Goal: Information Seeking & Learning: Learn about a topic

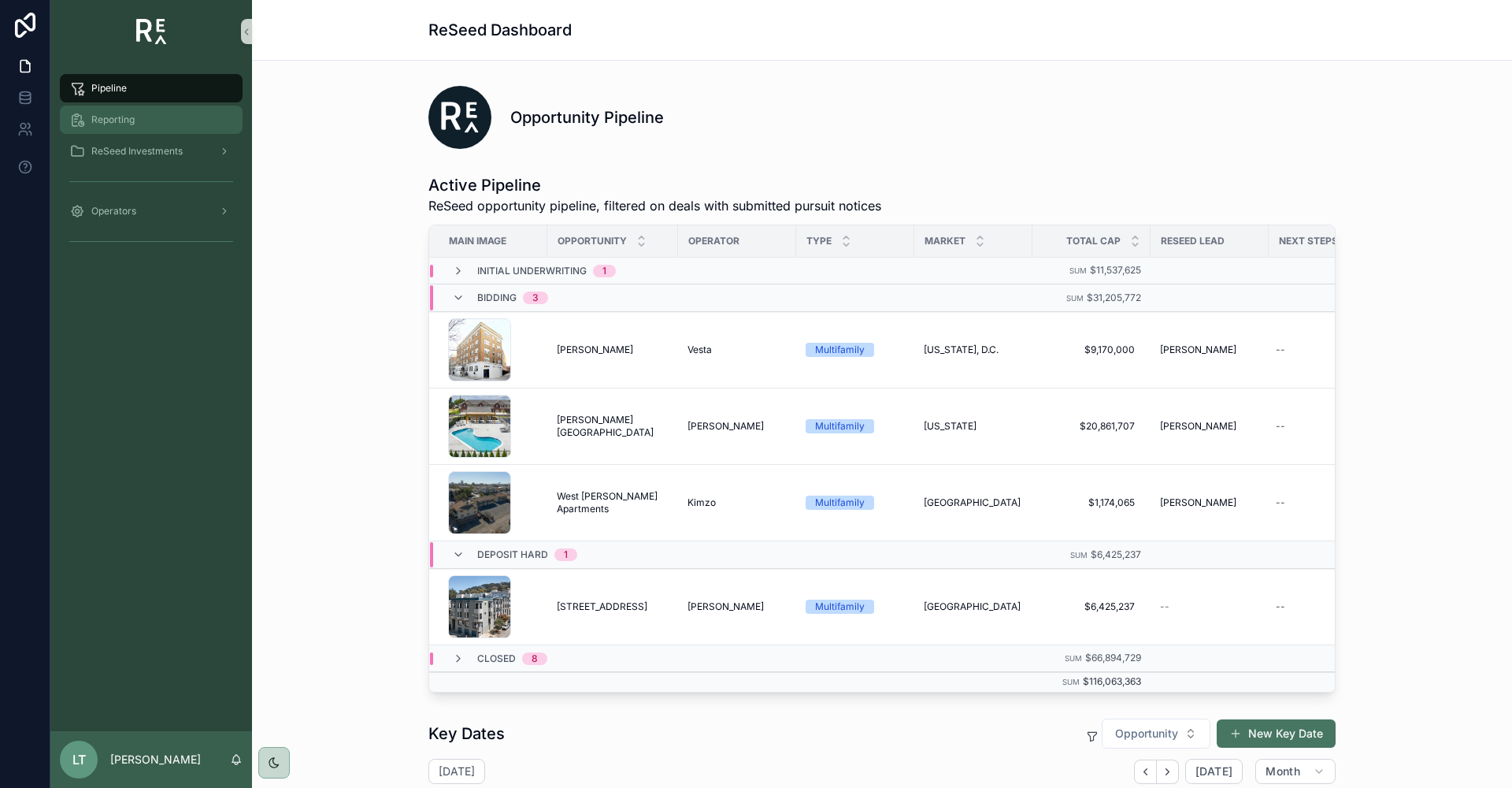
click at [96, 119] on span "Reporting" at bounding box center [113, 119] width 43 height 12
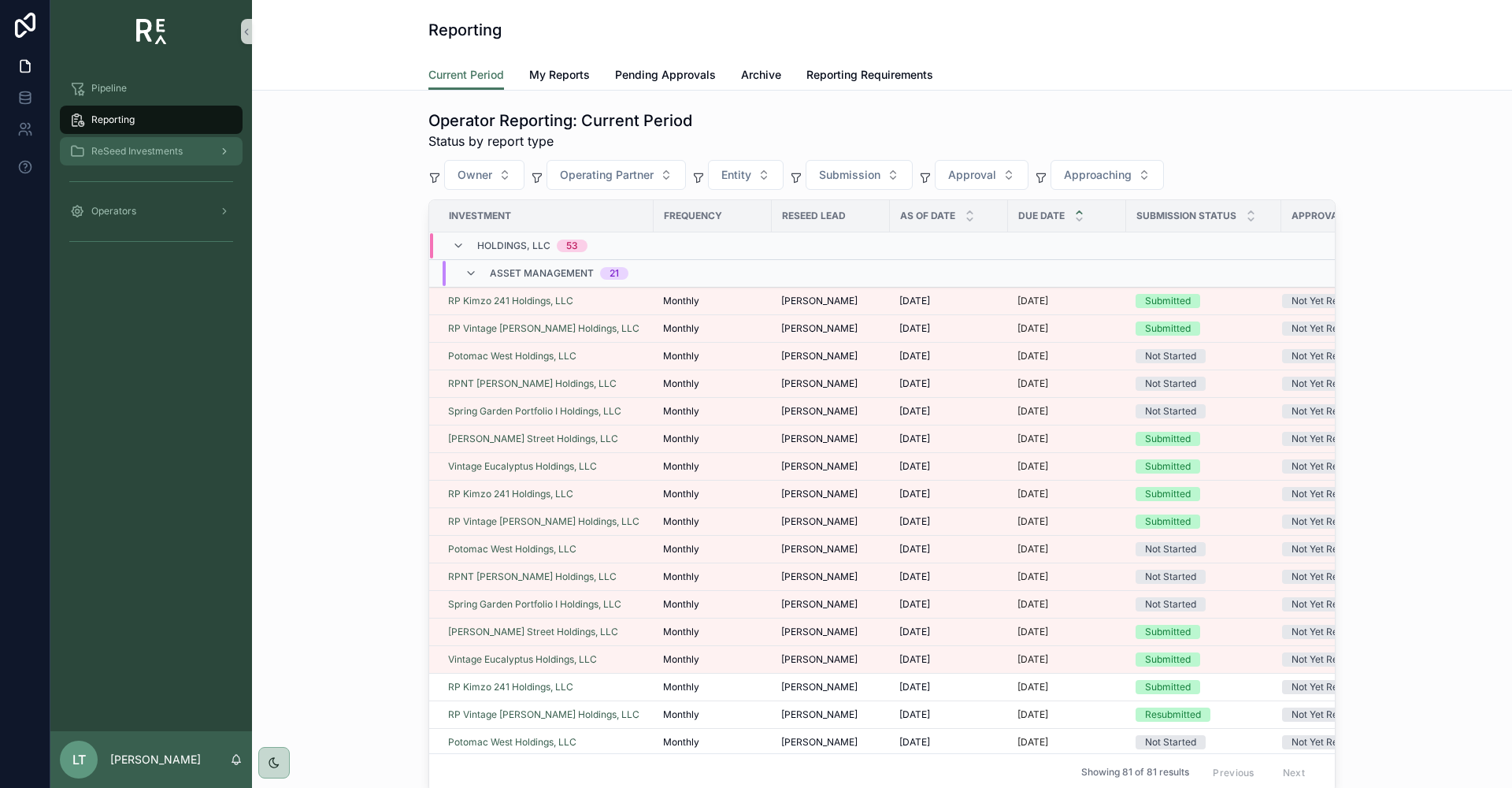
click at [127, 149] on span "ReSeed Investments" at bounding box center [137, 151] width 91 height 12
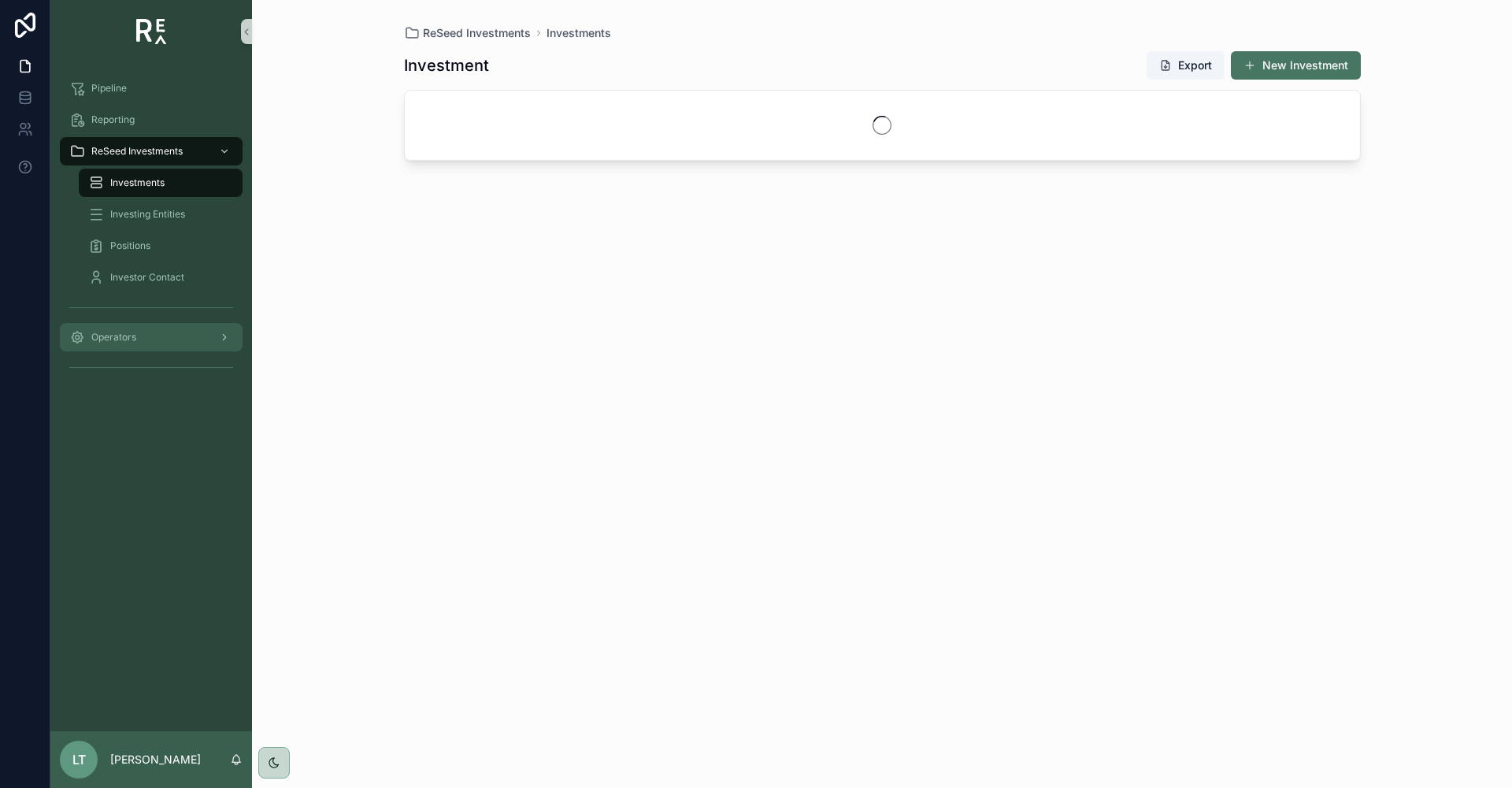
click at [127, 333] on span "Operators" at bounding box center [114, 337] width 45 height 12
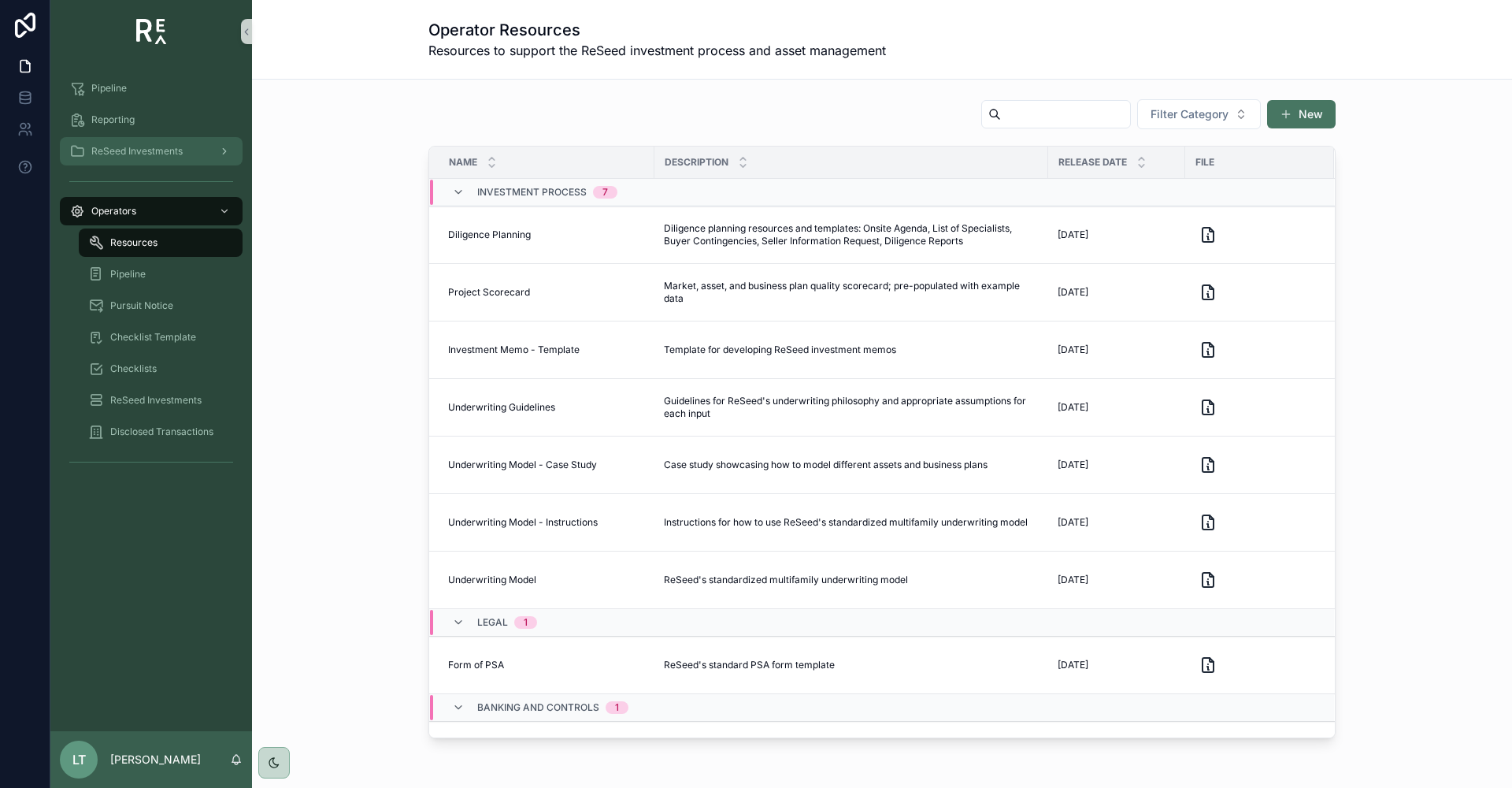
click at [153, 156] on span "ReSeed Investments" at bounding box center [137, 151] width 91 height 12
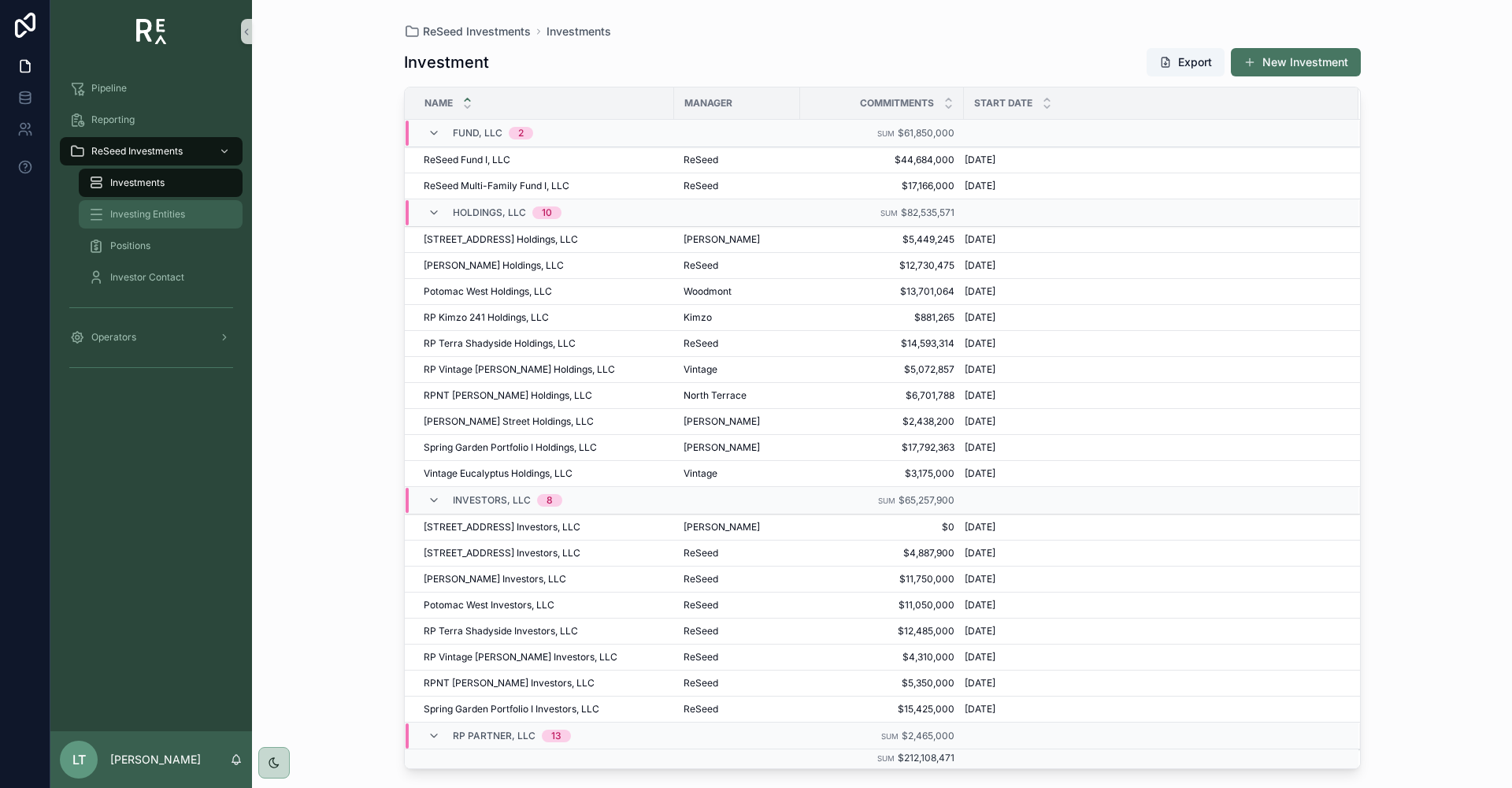
click at [144, 210] on span "Investing Entities" at bounding box center [147, 214] width 74 height 12
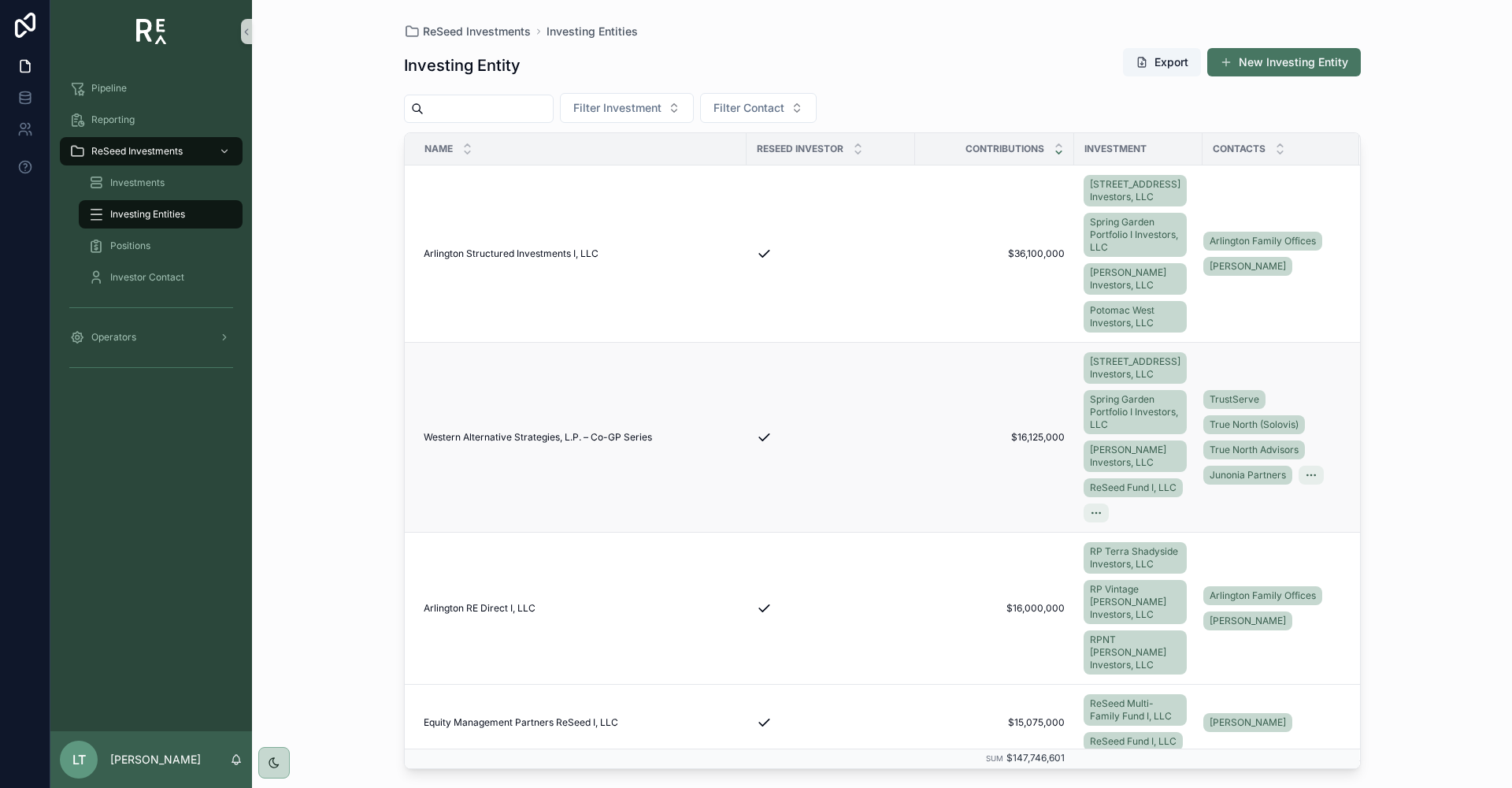
click at [587, 443] on span "Western Alternative Strategies, L.P. – Co-GP Series" at bounding box center [538, 436] width 228 height 12
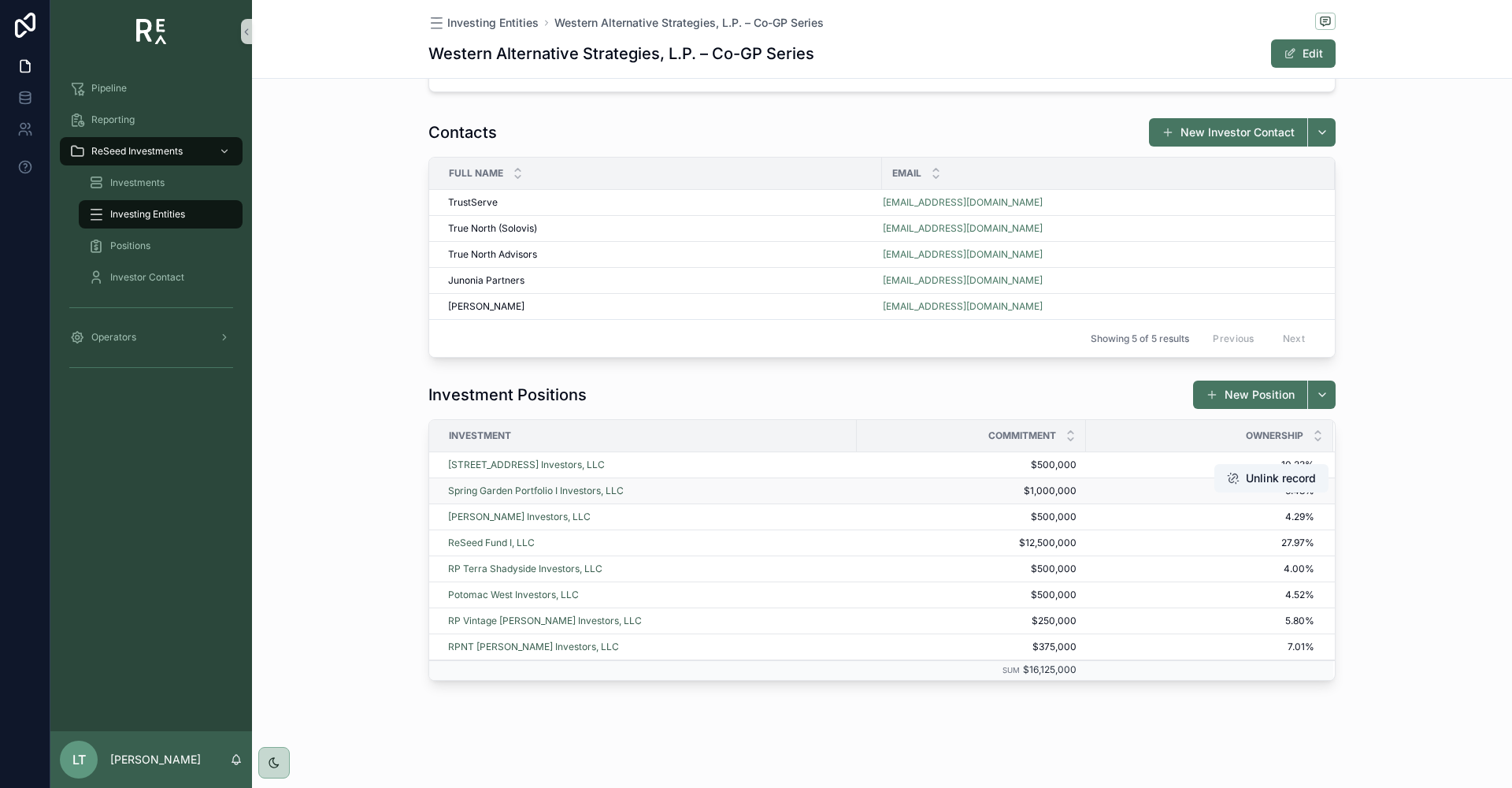
scroll to position [113, 0]
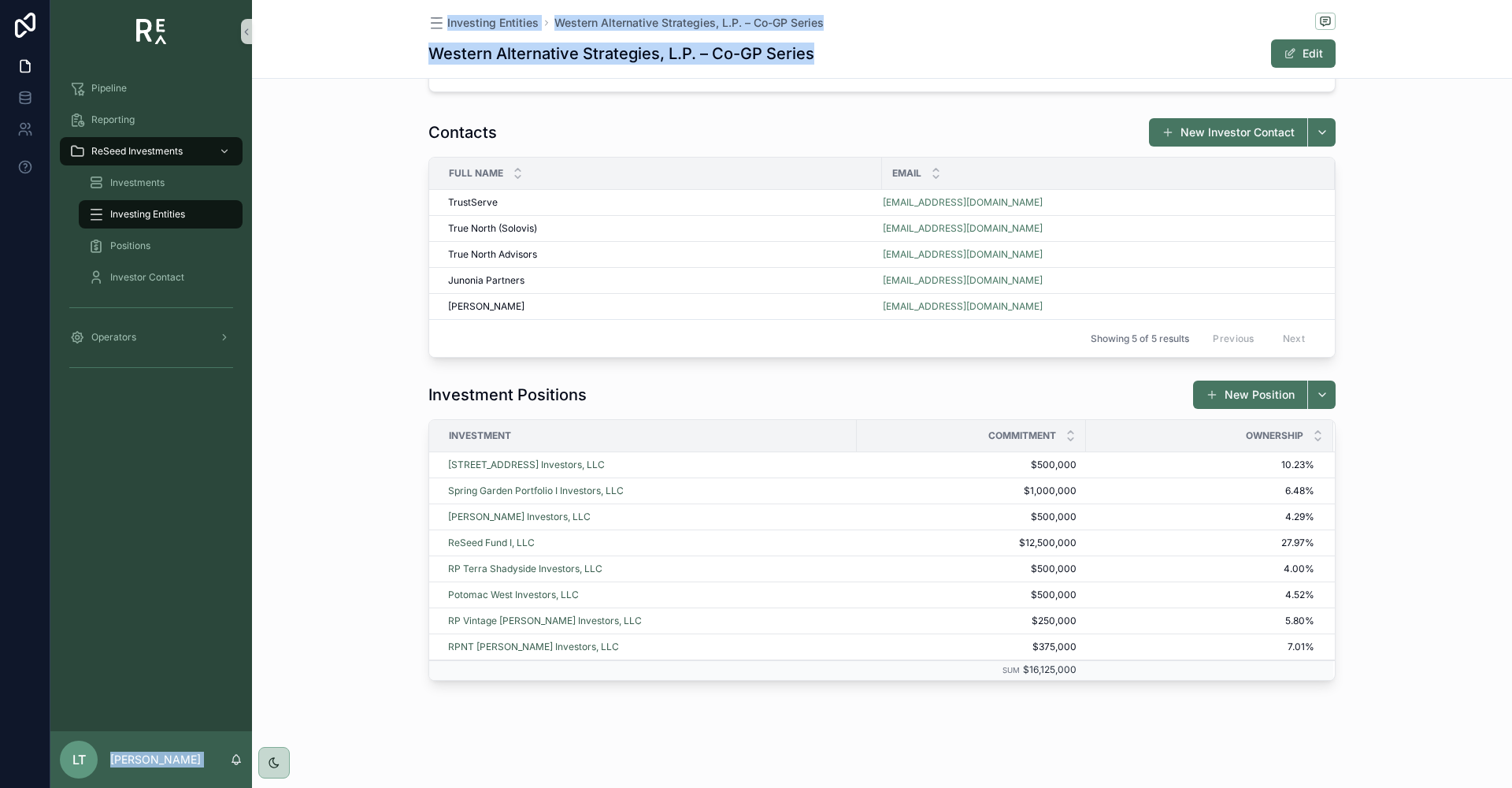
drag, startPoint x: 161, startPoint y: 80, endPoint x: -238, endPoint y: 120, distance: 401.0
click at [0, 120] on html "Pipeline Reporting ReSeed Investments Investments Investing Entities Positions …" at bounding box center [756, 394] width 1512 height 788
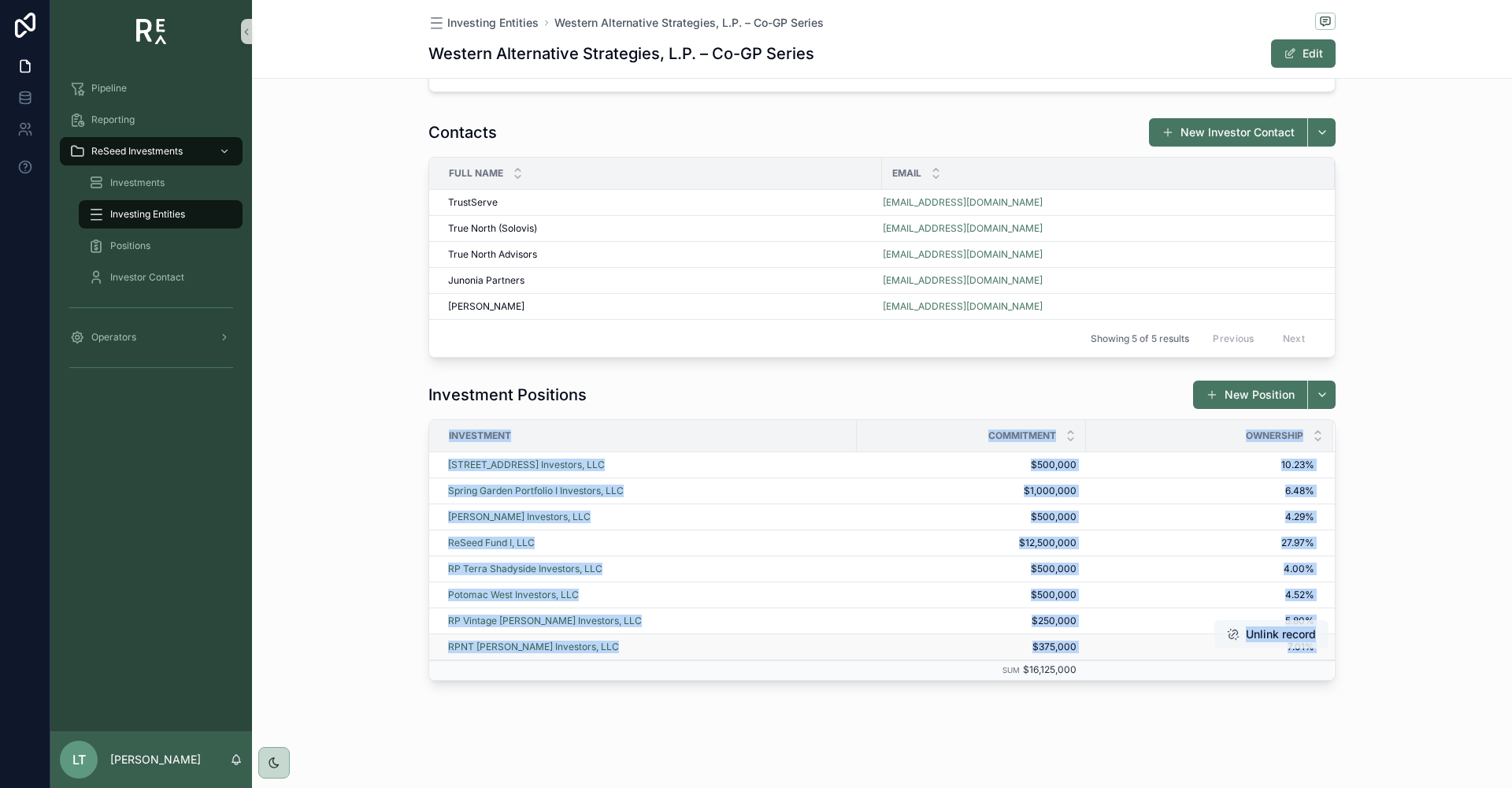
drag, startPoint x: 435, startPoint y: 435, endPoint x: 1320, endPoint y: 646, distance: 909.8
click at [1320, 646] on table "Investment Commitment Ownership [STREET_ADDRESS] Investors, LLC $500,000 $500,0…" at bounding box center [881, 550] width 906 height 260
copy table "Investment Commitment Ownership [STREET_ADDRESS] Investors, LLC $500,000 $500,0…"
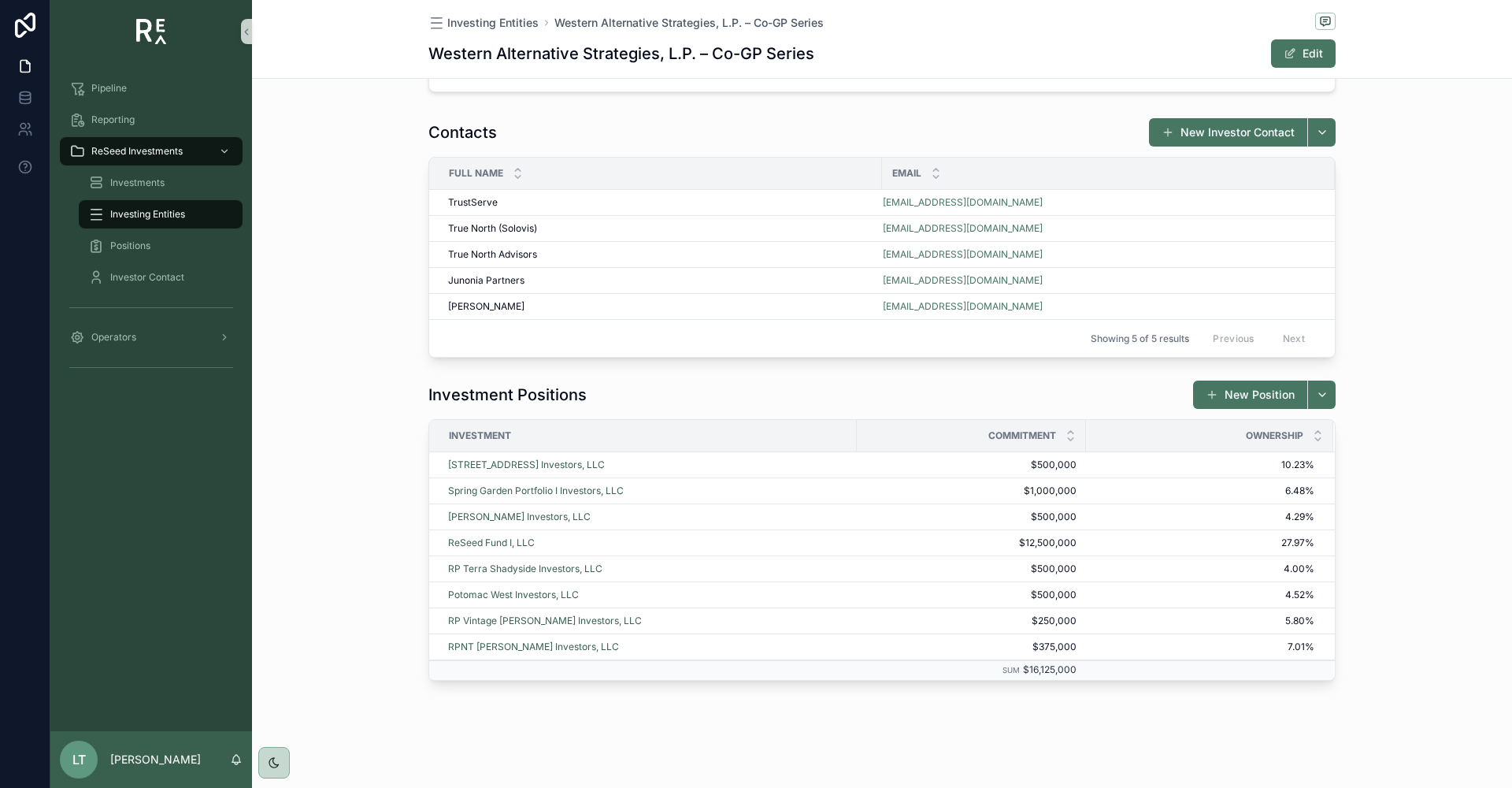
click at [1329, 334] on div "Showing 5 of 5 results Previous Next" at bounding box center [881, 337] width 906 height 38
click at [141, 331] on div "Operators" at bounding box center [152, 337] width 164 height 25
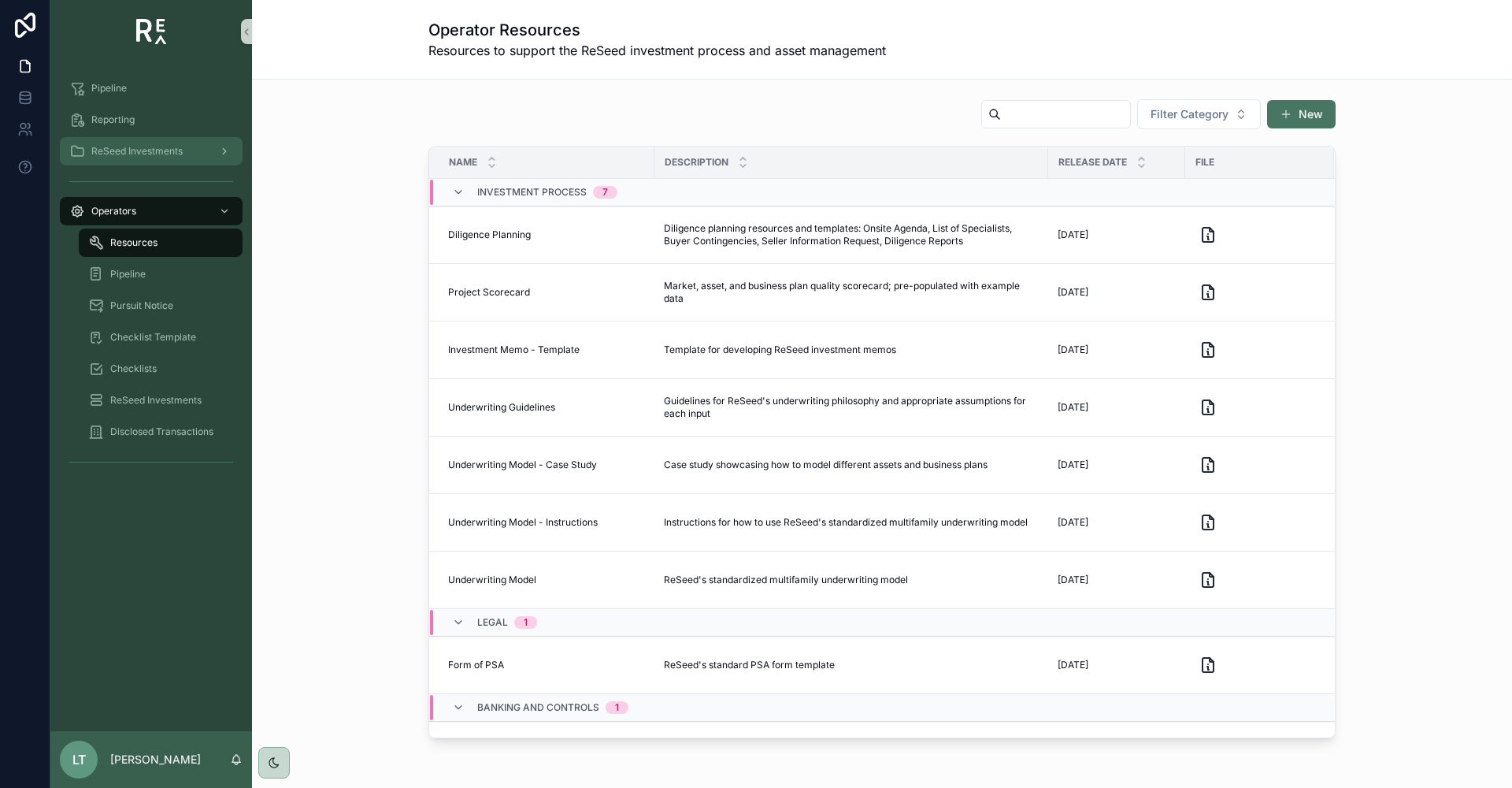
click at [140, 151] on span "ReSeed Investments" at bounding box center [137, 151] width 91 height 12
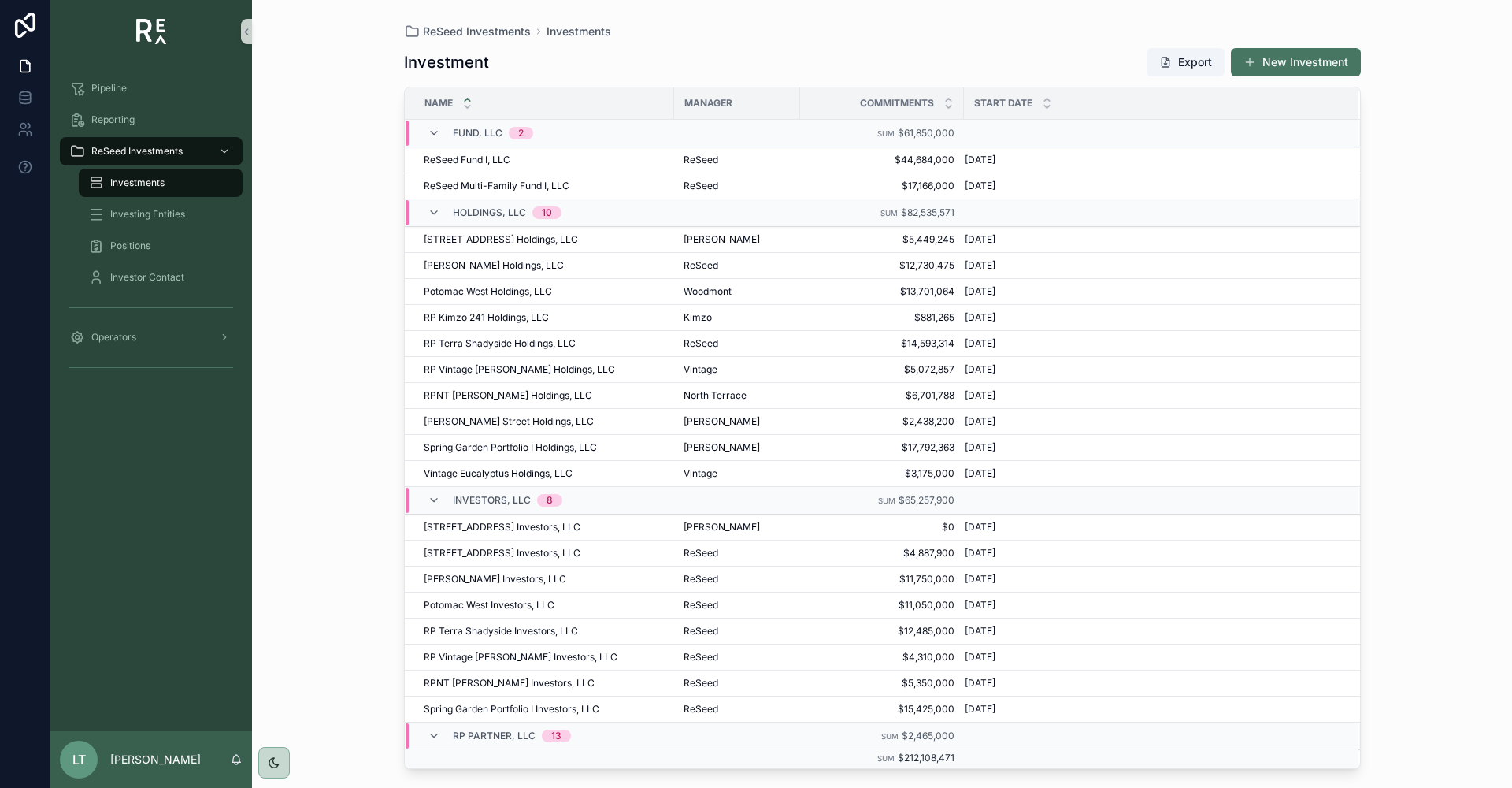
click at [146, 186] on span "Investments" at bounding box center [138, 182] width 55 height 12
click at [482, 159] on span "ReSeed Fund I, LLC" at bounding box center [468, 159] width 87 height 12
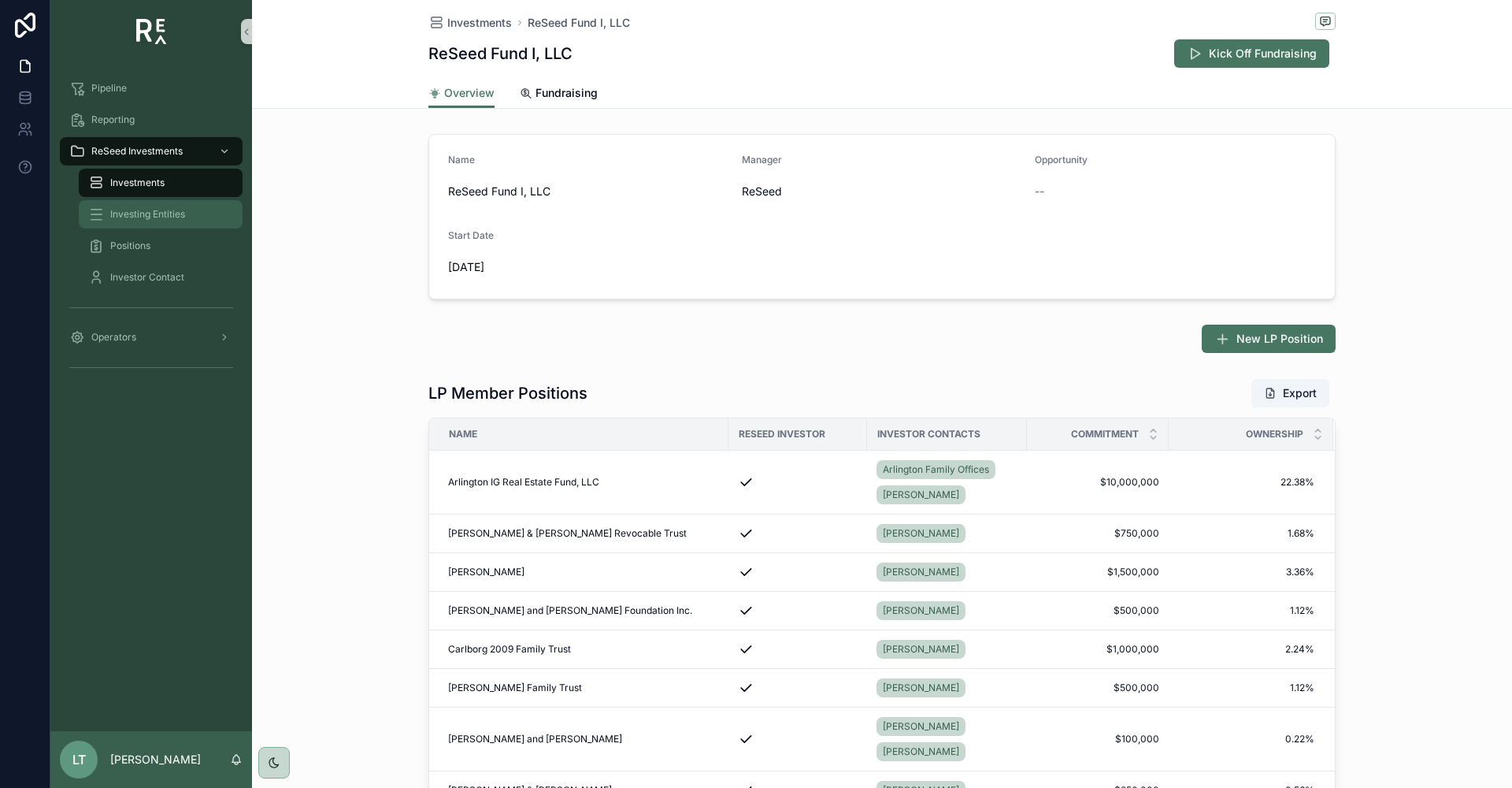
click at [143, 204] on div "Investing Entities" at bounding box center [161, 214] width 145 height 25
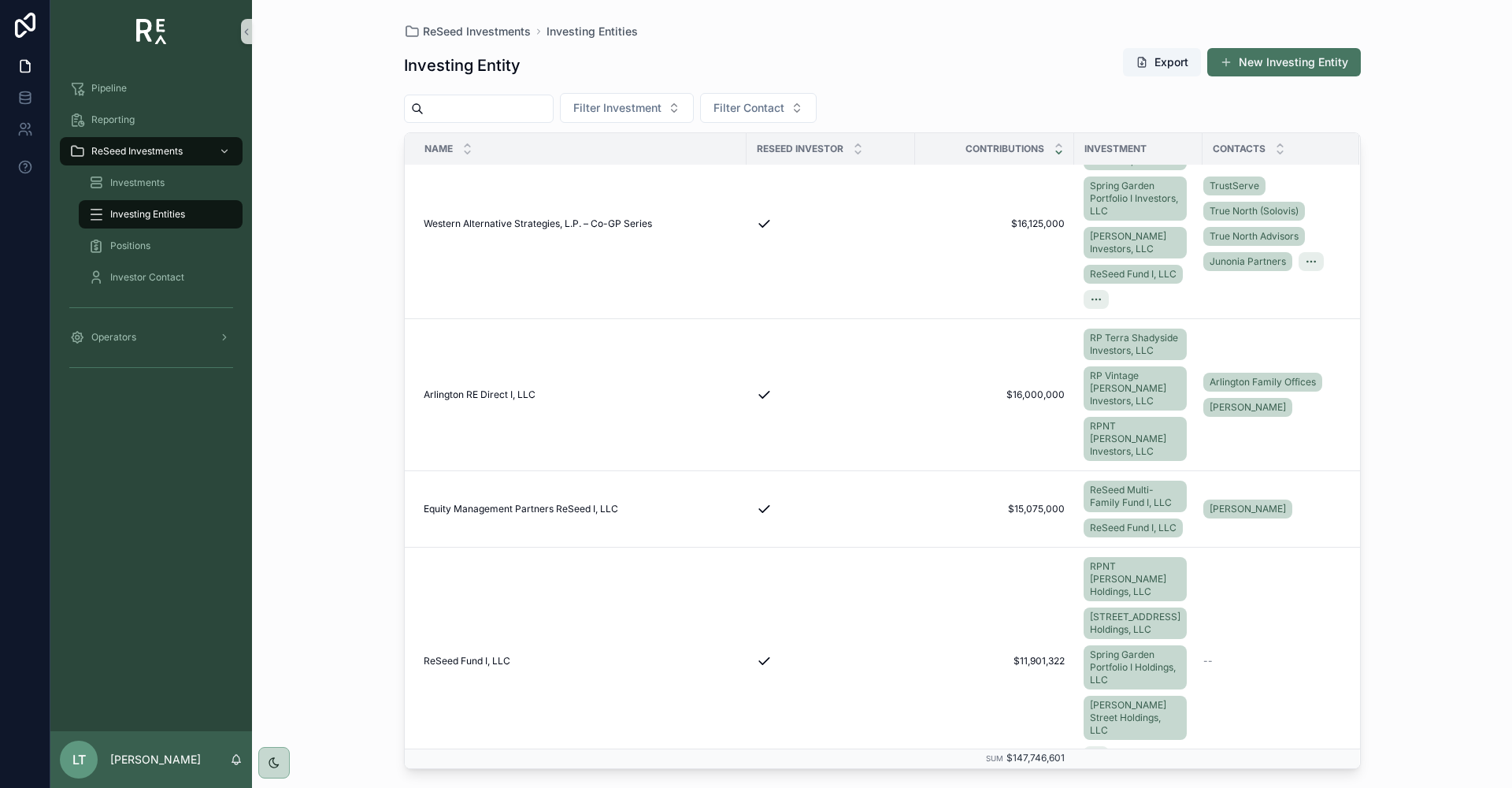
scroll to position [157, 0]
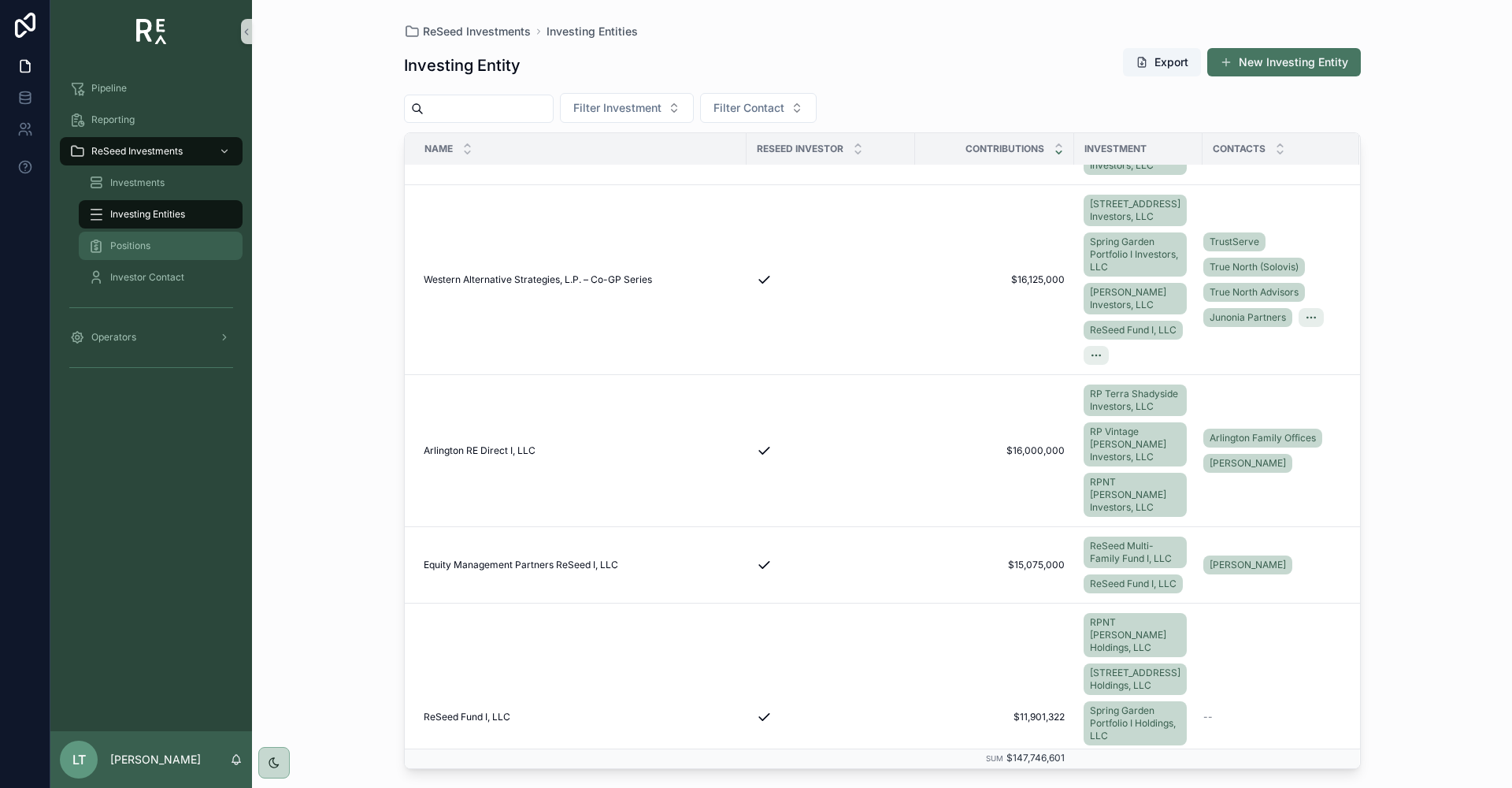
click at [137, 246] on span "Positions" at bounding box center [130, 245] width 41 height 12
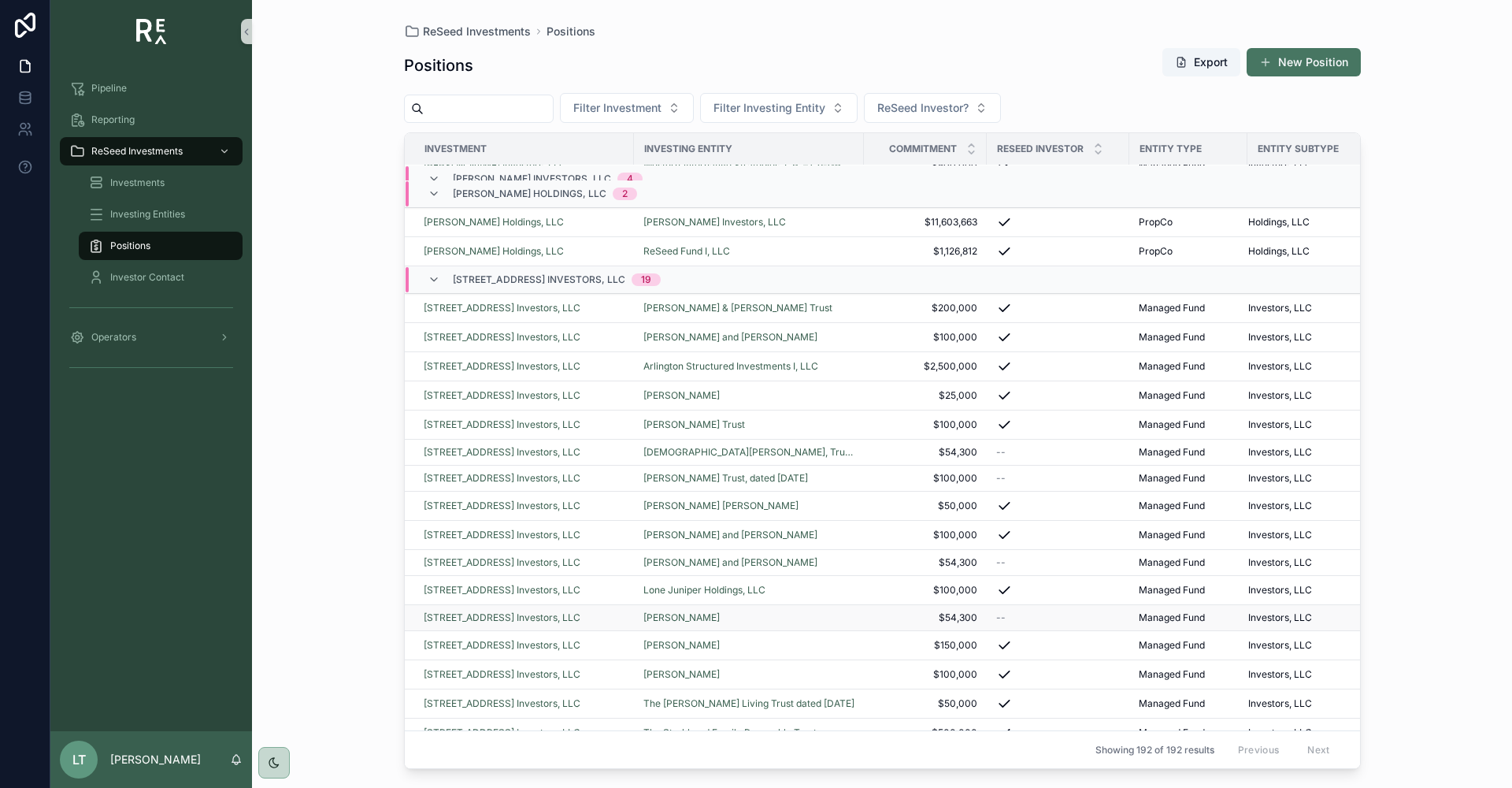
scroll to position [5592, 0]
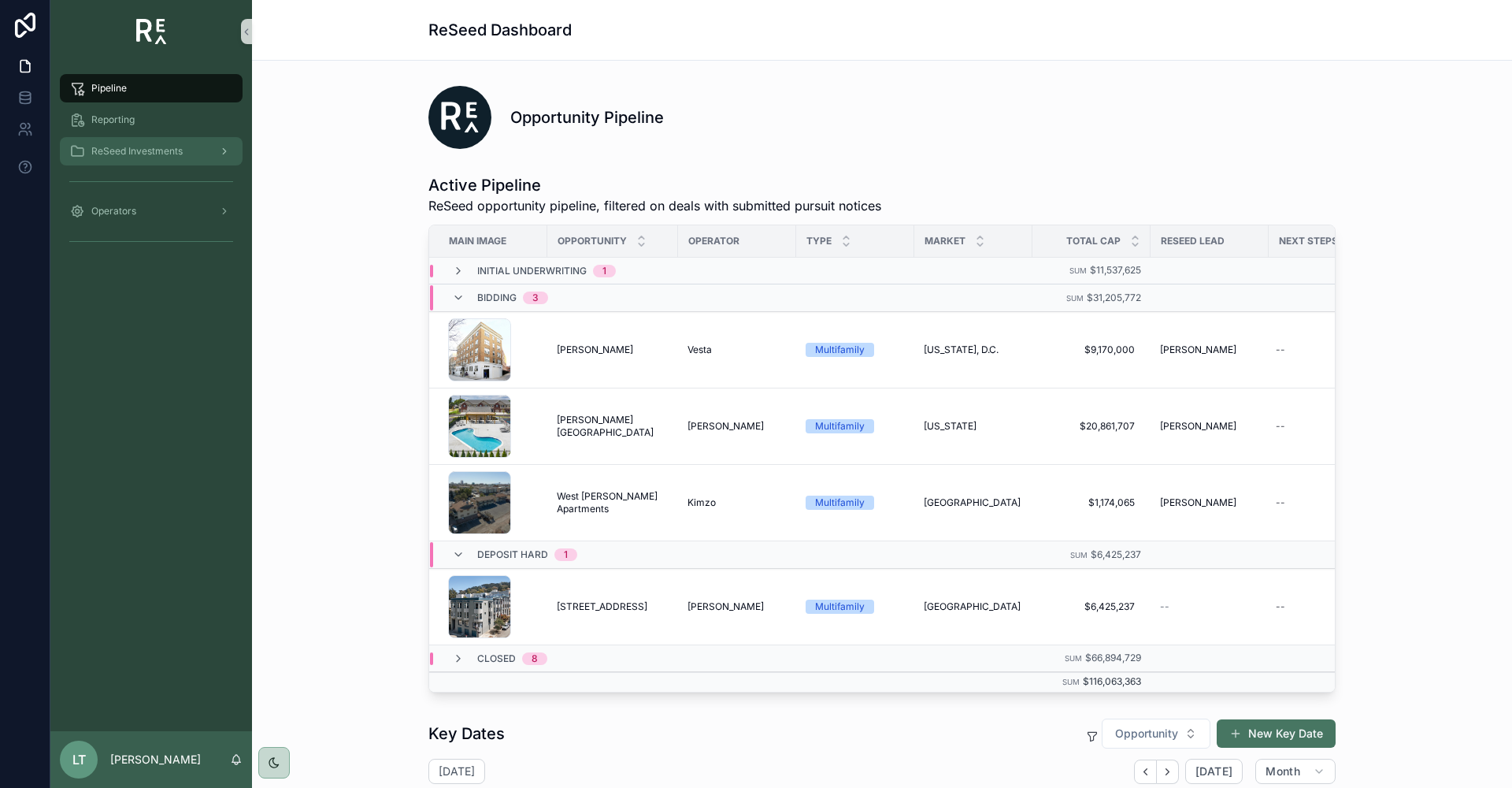
click at [110, 152] on span "ReSeed Investments" at bounding box center [137, 151] width 91 height 12
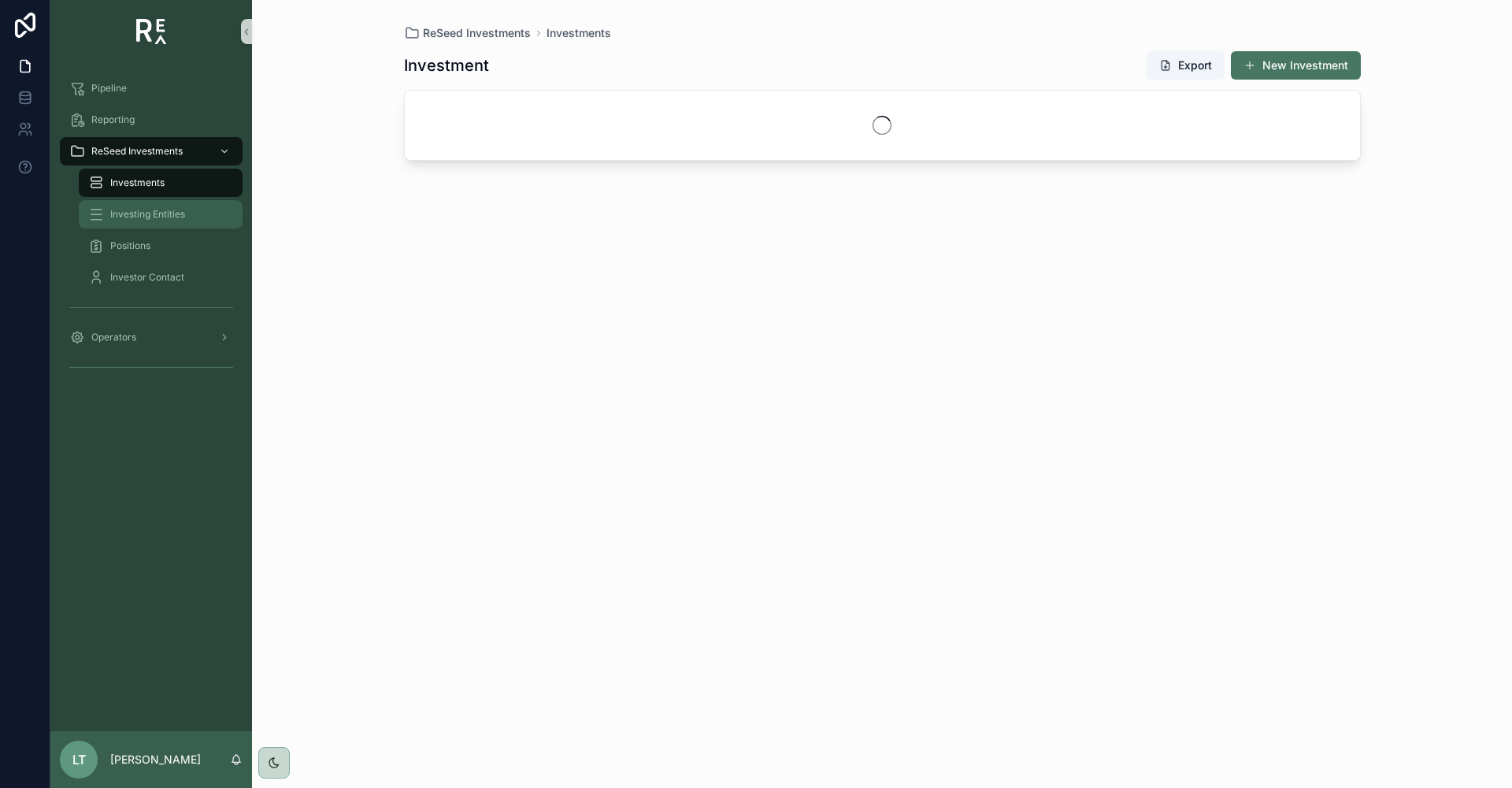
click at [123, 218] on span "Investing Entities" at bounding box center [147, 214] width 74 height 12
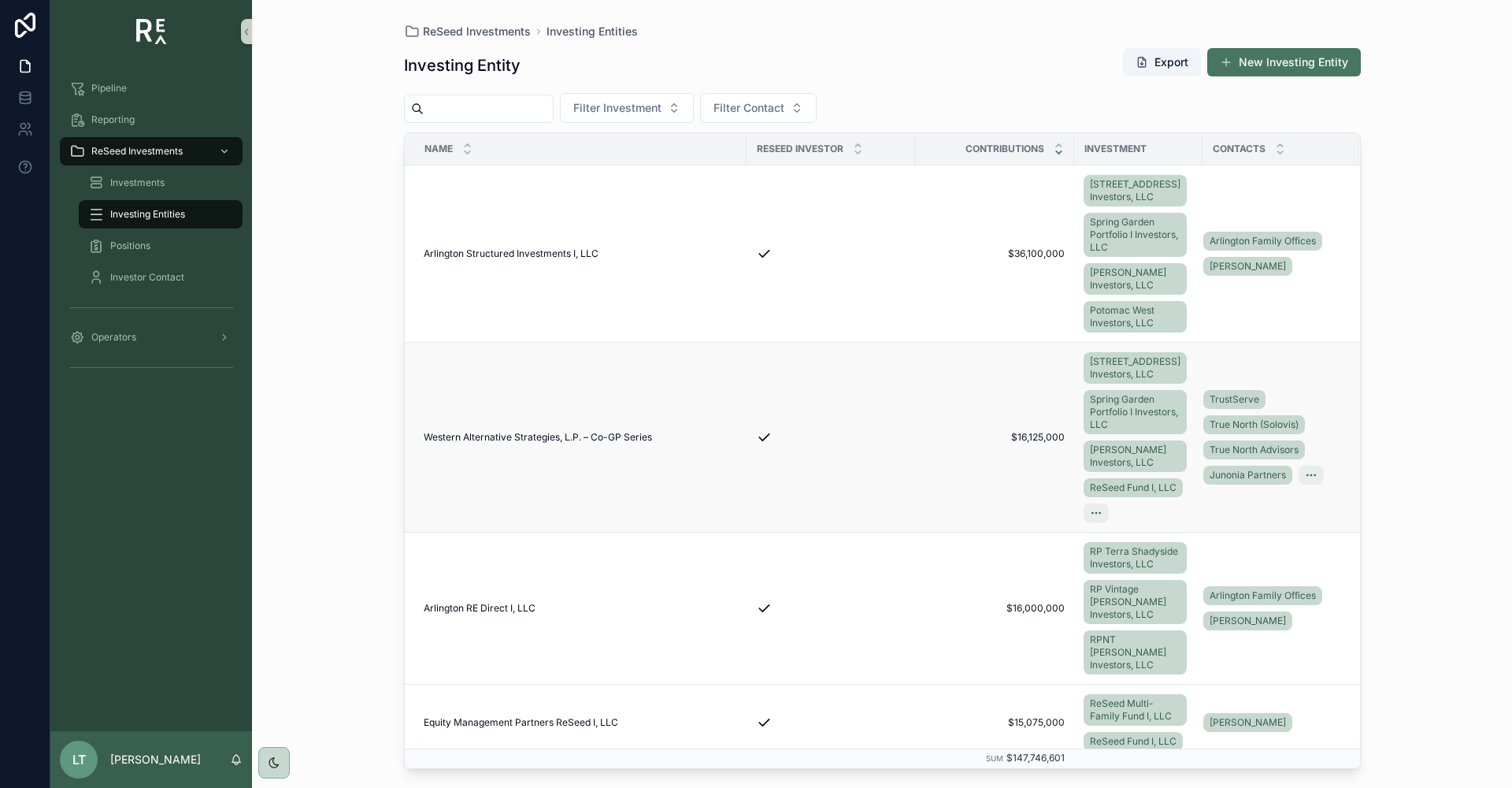
click at [524, 443] on span "Western Alternative Strategies, L.P. – Co-GP Series" at bounding box center [538, 436] width 228 height 12
